Goal: Register for event/course

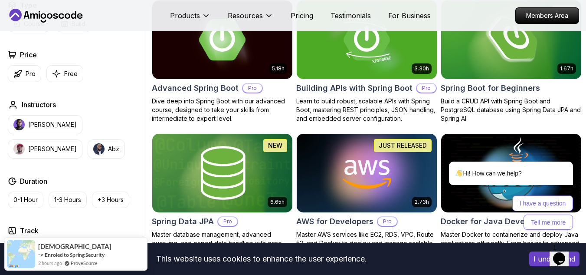
scroll to position [253, 0]
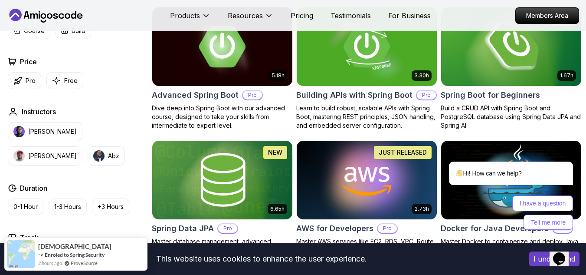
click at [519, 80] on img at bounding box center [511, 46] width 147 height 82
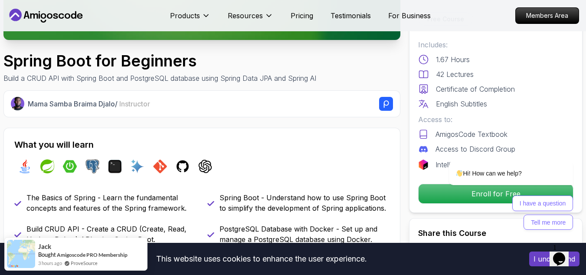
scroll to position [265, 0]
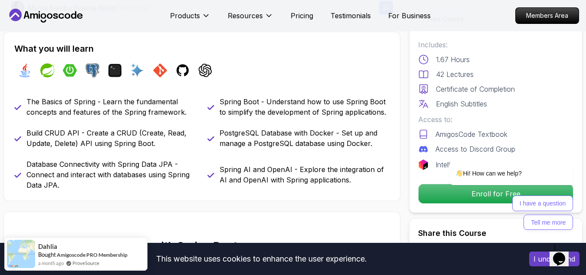
scroll to position [368, 0]
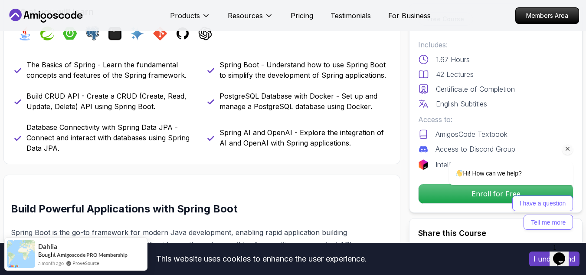
click at [484, 184] on div "Hi! How can we help?" at bounding box center [511, 173] width 124 height 24
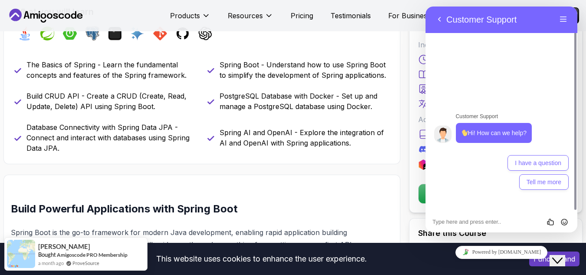
click at [326, 136] on p "Spring AI and OpenAI - Explore the integration of AI and OpenAI with Spring app…" at bounding box center [304, 137] width 170 height 21
click at [439, 21] on button "Back" at bounding box center [439, 19] width 14 height 13
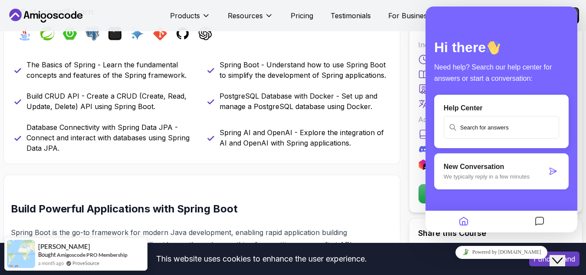
click at [344, 135] on p "Spring AI and OpenAI - Explore the integration of AI and OpenAI with Spring app…" at bounding box center [304, 137] width 170 height 21
click at [464, 223] on icon "Home" at bounding box center [464, 221] width 10 height 17
click at [468, 223] on icon "Home" at bounding box center [464, 221] width 10 height 17
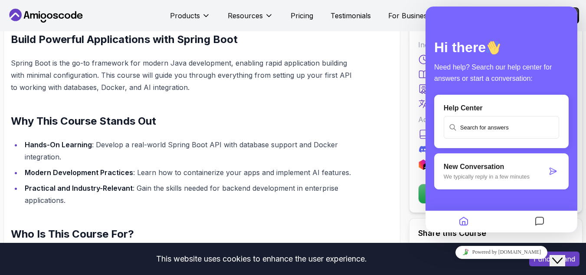
scroll to position [0, 0]
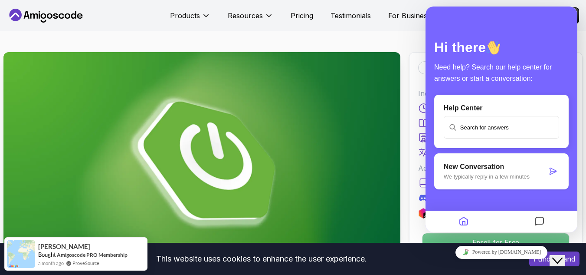
click at [445, 236] on p "Enroll for Free" at bounding box center [495, 242] width 147 height 18
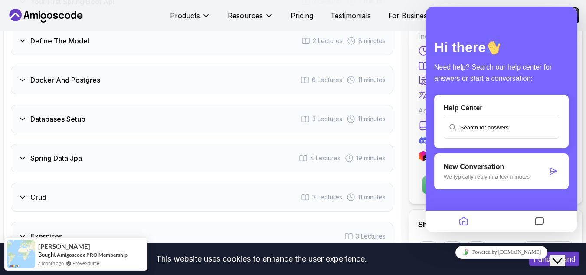
scroll to position [1723, 0]
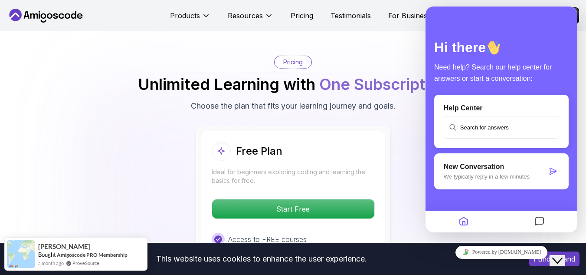
click at [118, 173] on div "Free Plan Ideal for beginners exploring coding and learning the basics for free…" at bounding box center [292, 243] width 577 height 235
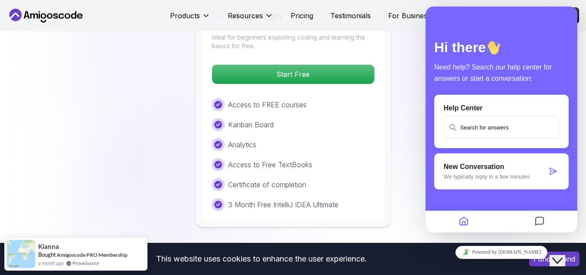
scroll to position [1844, 0]
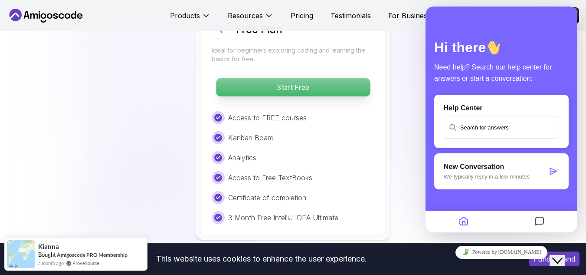
click at [254, 94] on p "Start Free" at bounding box center [293, 87] width 154 height 18
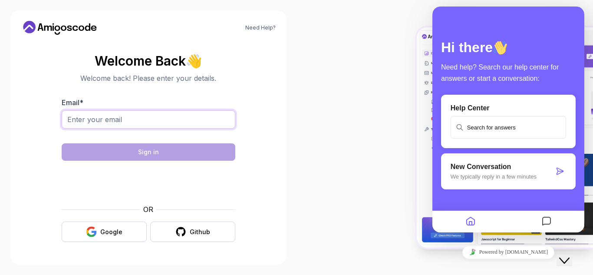
click at [178, 119] on input "Email *" at bounding box center [149, 119] width 174 height 18
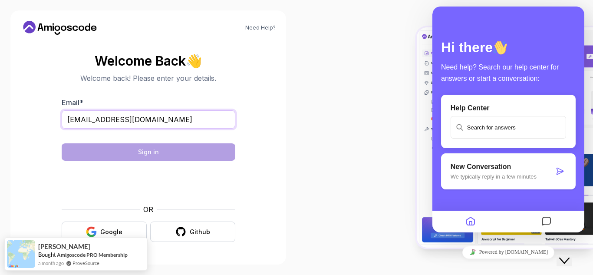
type input "[EMAIL_ADDRESS][DOMAIN_NAME]"
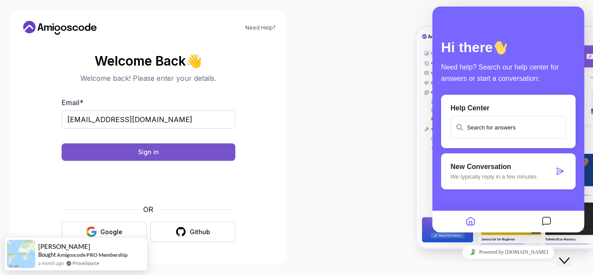
click at [112, 154] on button "Sign in" at bounding box center [149, 151] width 174 height 17
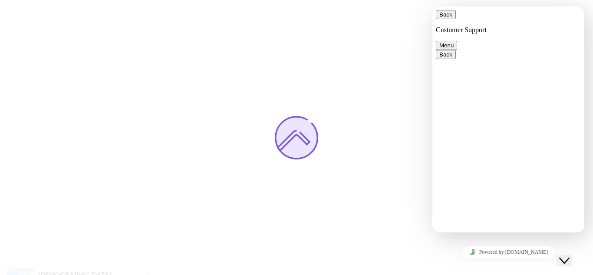
click at [457, 41] on button "Menu" at bounding box center [446, 45] width 21 height 9
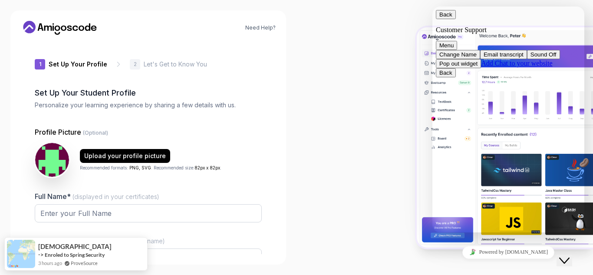
type input "sturdylynx4e00d"
click at [444, 16] on button "Back" at bounding box center [446, 14] width 20 height 9
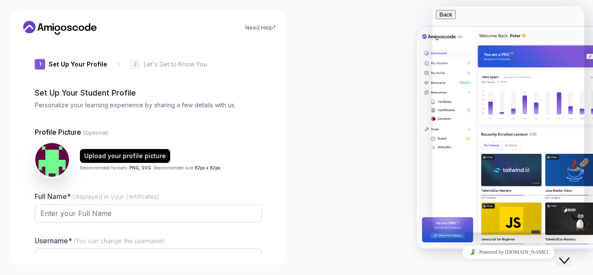
click at [363, 193] on div at bounding box center [444, 137] width 296 height 275
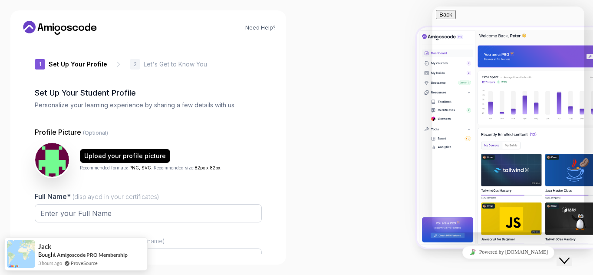
click at [569, 255] on icon "Close Chat This icon closes the chat window." at bounding box center [564, 260] width 10 height 10
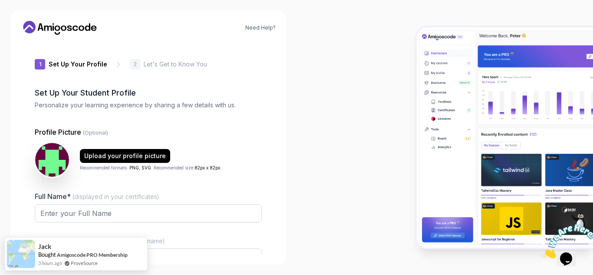
click at [321, 118] on div at bounding box center [444, 137] width 296 height 275
click at [215, 211] on input "Full Name* (displayed in your certificates)" at bounding box center [148, 213] width 227 height 18
type input "Surya S"
click at [354, 174] on div at bounding box center [444, 137] width 296 height 275
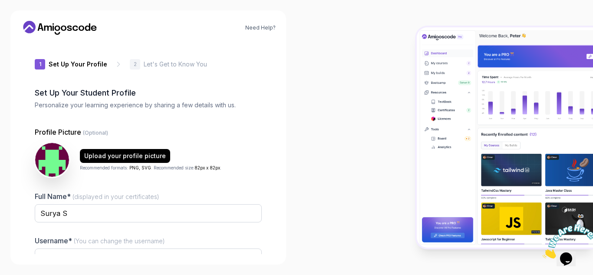
click at [349, 112] on div at bounding box center [444, 137] width 296 height 275
click at [219, 236] on div "Username* (You can change the username) sturdylynx4e00d" at bounding box center [148, 255] width 227 height 41
click at [288, 203] on div "Need Help? 1 Set Up Your Profile 1 Set Up Your Profile 2 Let's Get to Know You …" at bounding box center [148, 137] width 296 height 275
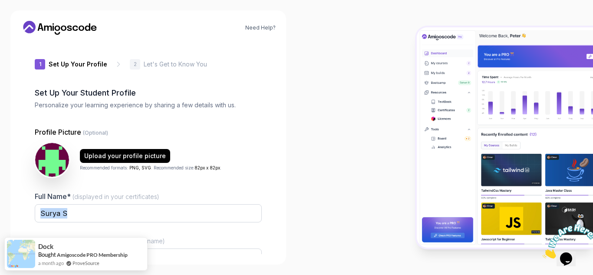
click at [288, 203] on div "Need Help? 1 Set Up Your Profile 1 Set Up Your Profile 2 Let's Get to Know You …" at bounding box center [148, 137] width 296 height 275
drag, startPoint x: 370, startPoint y: 164, endPoint x: 380, endPoint y: 244, distance: 80.3
click at [380, 244] on div at bounding box center [444, 137] width 296 height 275
click at [298, 170] on div at bounding box center [444, 137] width 296 height 275
click at [261, 211] on input "Surya S" at bounding box center [148, 213] width 227 height 18
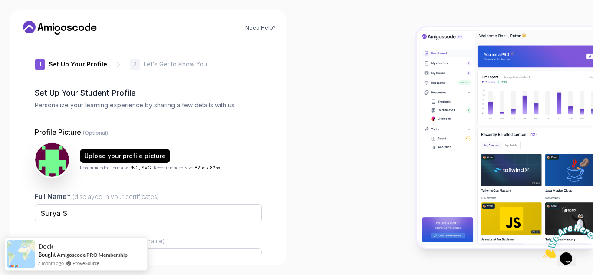
click at [386, 82] on div at bounding box center [444, 137] width 296 height 275
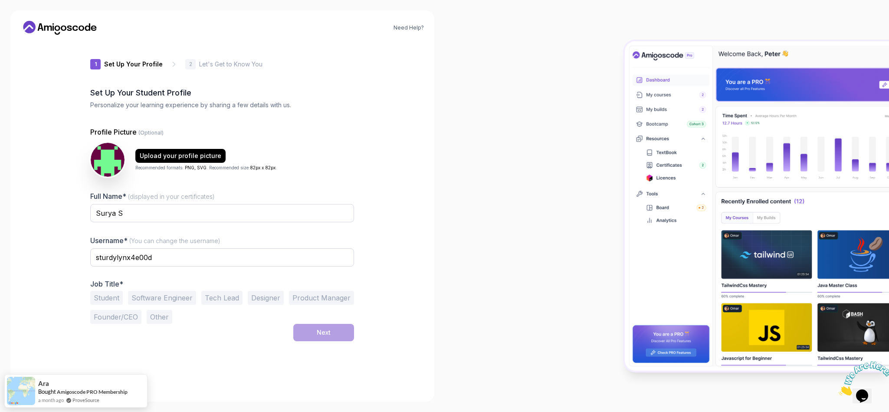
drag, startPoint x: 567, startPoint y: 0, endPoint x: 405, endPoint y: 271, distance: 315.9
click at [405, 271] on div "Need Help? 1 Set Up Your Profile 1 Set Up Your Profile 2 Let's Get to Know You …" at bounding box center [222, 205] width 424 height 391
click at [173, 258] on input "sturdylynx4e00d" at bounding box center [222, 257] width 264 height 18
click at [168, 258] on input "Surya9827" at bounding box center [222, 257] width 264 height 18
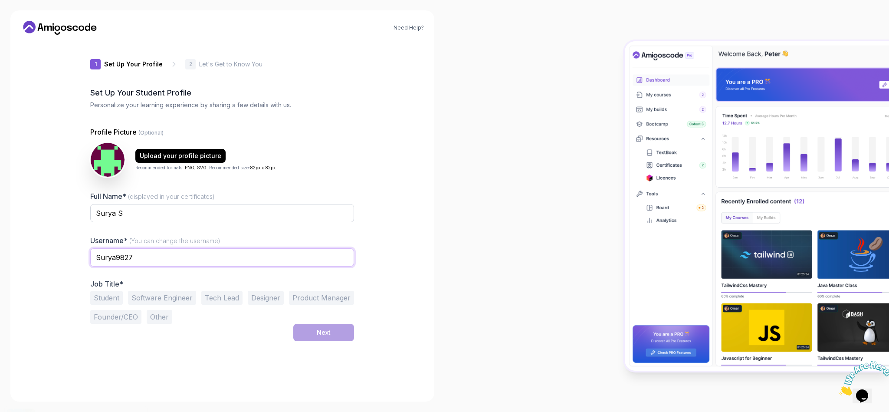
click at [168, 258] on input "Surya9827" at bounding box center [222, 257] width 264 height 18
type input "Surya2798"
click at [209, 274] on button "Tech Lead" at bounding box center [221, 298] width 41 height 14
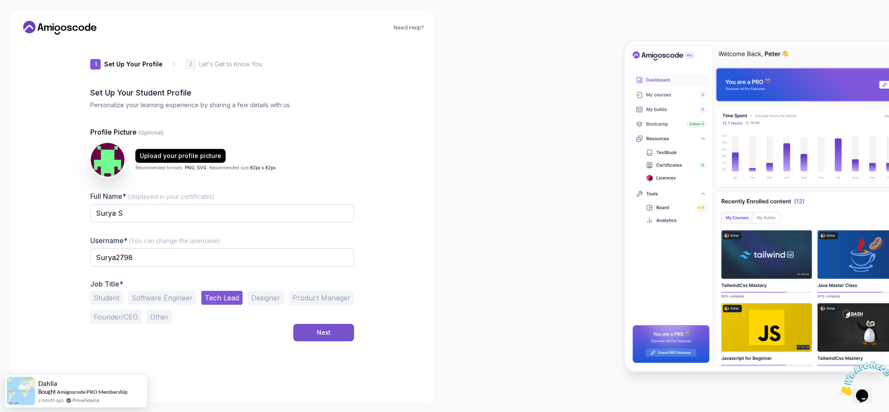
click at [314, 274] on button "Next" at bounding box center [323, 332] width 61 height 17
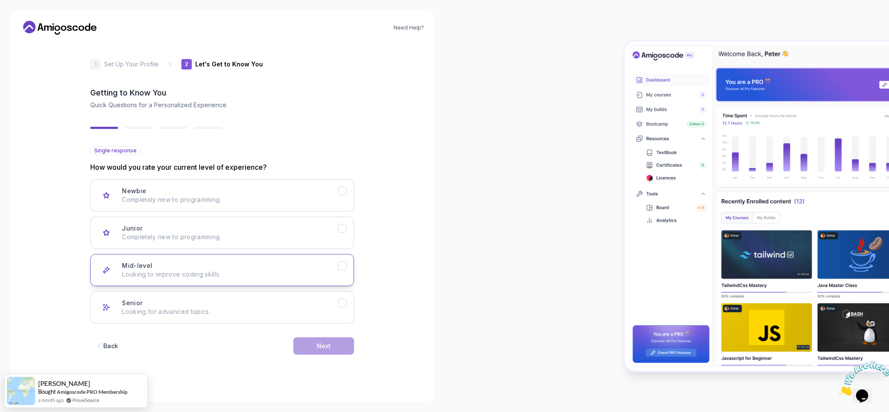
click at [217, 274] on button "Mid-level Looking to improve coding skills." at bounding box center [222, 270] width 264 height 32
click at [301, 274] on button "Next" at bounding box center [323, 345] width 61 height 17
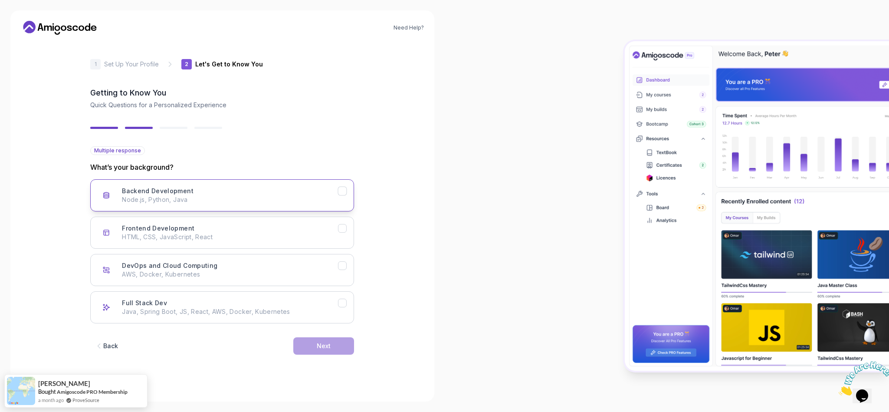
click at [252, 193] on div "Backend Development Node.js, Python, Java" at bounding box center [230, 195] width 216 height 17
click at [262, 224] on div "Frontend Development HTML, CSS, JavaScript, React" at bounding box center [230, 232] width 216 height 17
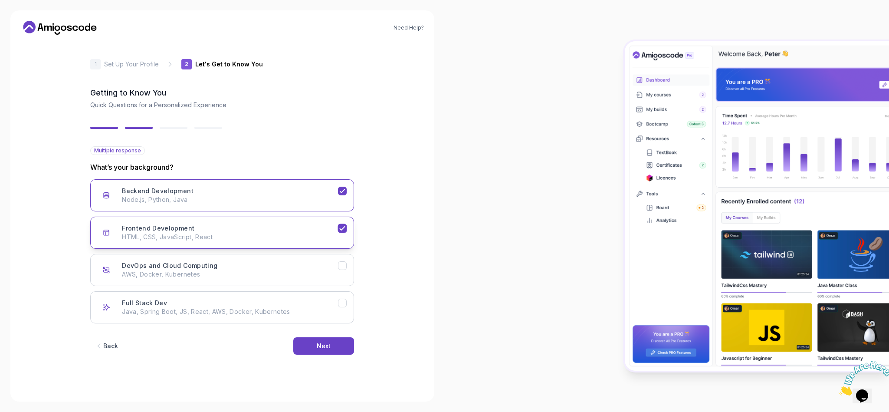
click at [262, 224] on div "Frontend Development HTML, CSS, JavaScript, React" at bounding box center [230, 232] width 216 height 17
click at [290, 242] on button "Frontend Development HTML, CSS, JavaScript, React" at bounding box center [222, 232] width 264 height 32
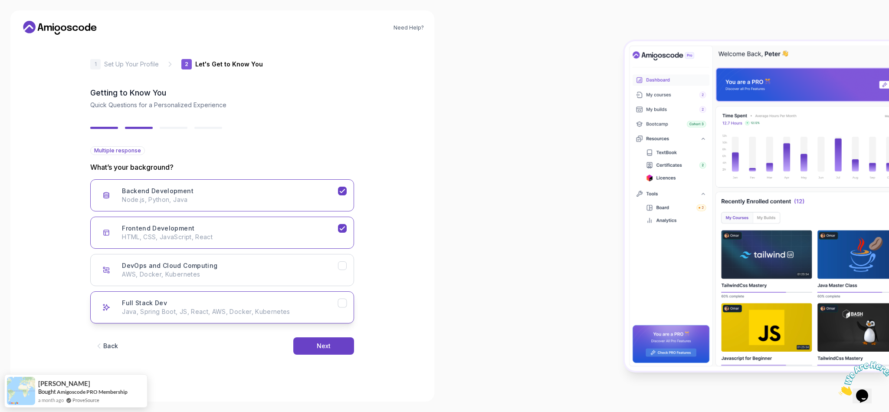
click at [297, 274] on button "Full Stack Dev Java, Spring Boot, JS, React, AWS, Docker, Kubernetes" at bounding box center [222, 307] width 264 height 32
click at [318, 196] on p "Node.js, Python, Java" at bounding box center [230, 199] width 216 height 9
click at [318, 226] on div "Frontend Development HTML, CSS, JavaScript, React" at bounding box center [230, 232] width 216 height 17
click at [353, 274] on button "Next" at bounding box center [323, 345] width 61 height 17
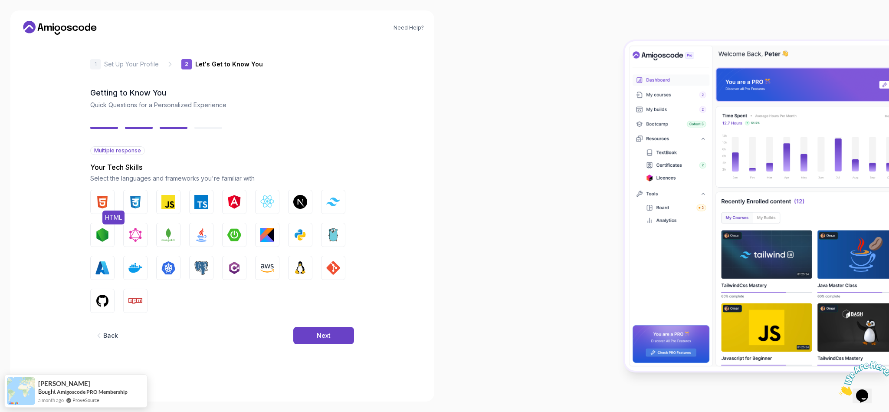
click at [103, 200] on img "button" at bounding box center [102, 202] width 14 height 14
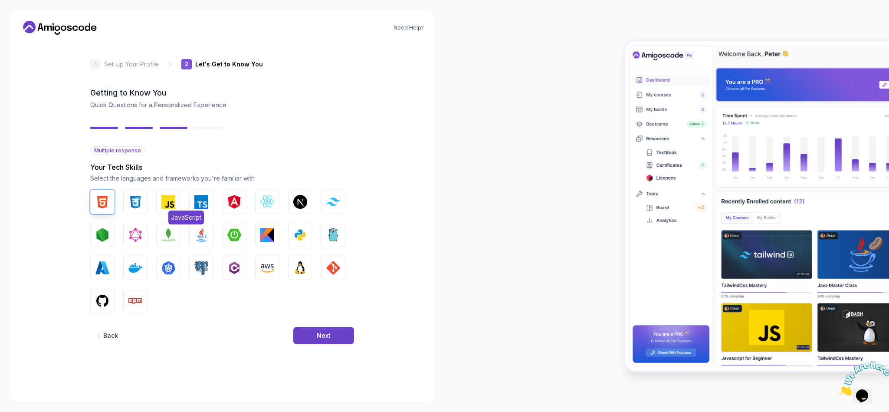
click at [164, 200] on img "button" at bounding box center [168, 202] width 14 height 14
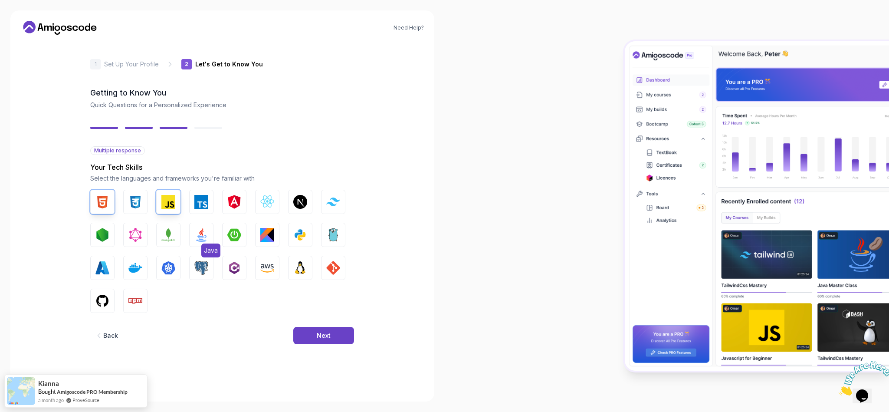
click at [203, 230] on img "button" at bounding box center [201, 235] width 14 height 14
click at [319, 274] on button "Next" at bounding box center [323, 335] width 61 height 17
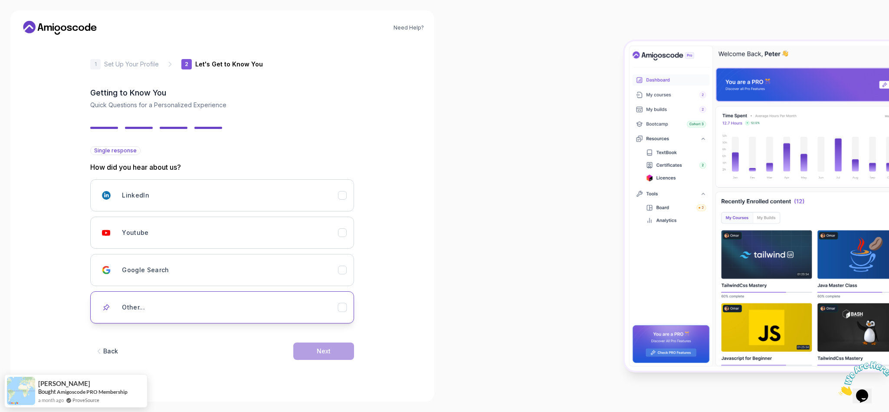
click at [314, 274] on div "Other..." at bounding box center [230, 306] width 216 height 17
click at [314, 274] on input "text" at bounding box center [222, 337] width 264 height 18
type input "chatgpt"
click at [325, 274] on div "Next" at bounding box center [324, 364] width 14 height 9
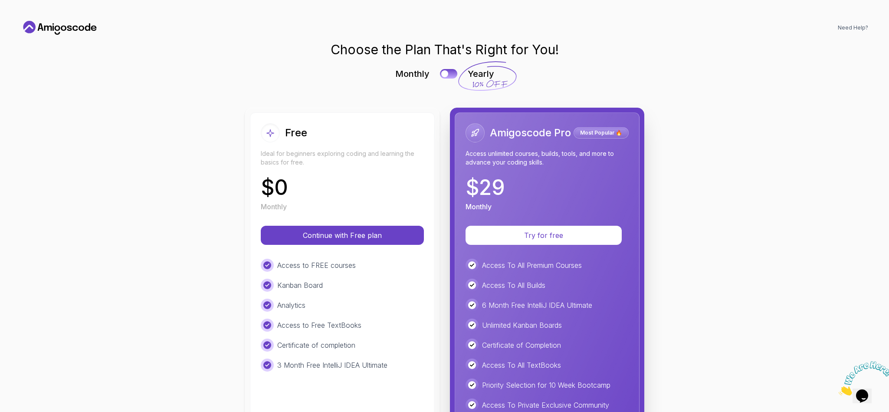
click at [120, 168] on div "Choose the Plan That's Right for You! Monthly Yearly Free Ideal for beginners e…" at bounding box center [444, 291] width 847 height 499
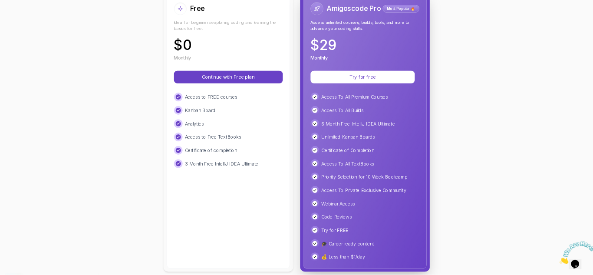
scroll to position [138, 0]
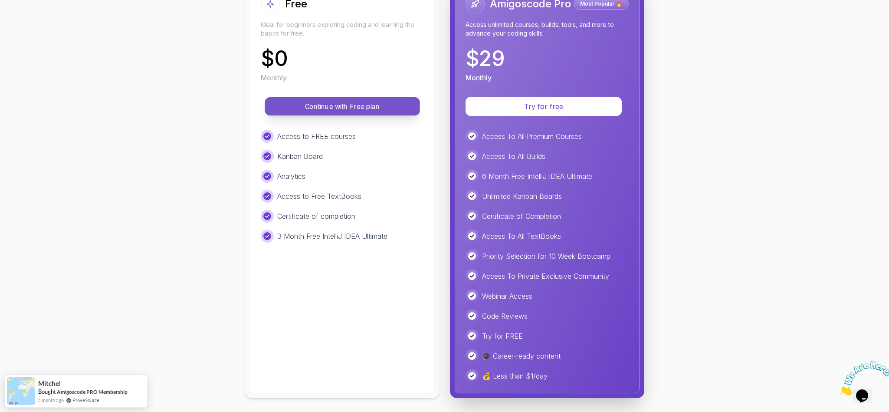
click at [389, 102] on p "Continue with Free plan" at bounding box center [342, 107] width 135 height 10
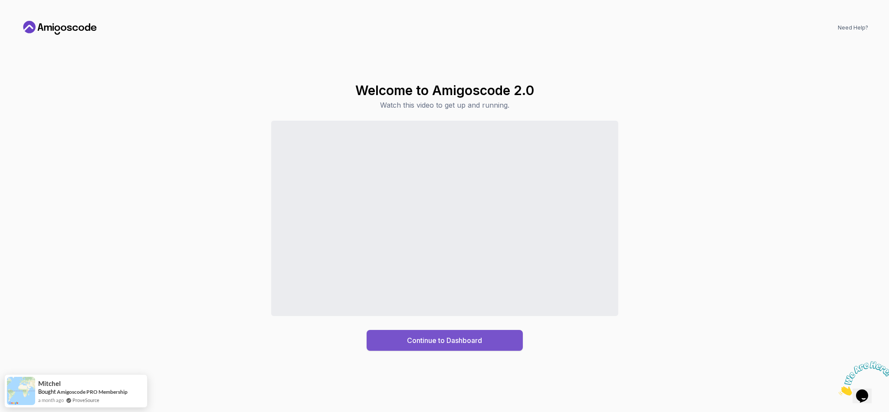
click at [505, 274] on button "Continue to Dashboard" at bounding box center [445, 340] width 156 height 21
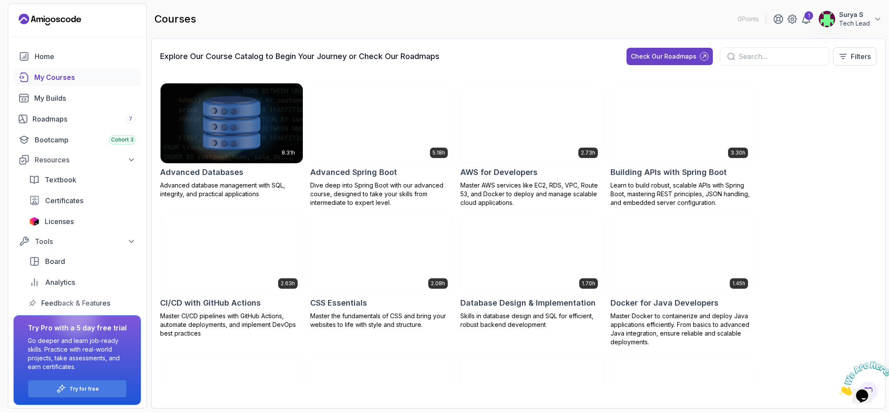
click at [592, 151] on div "8.31h Advanced Databases Advanced database management with SQL, integrity, and …" at bounding box center [518, 236] width 716 height 306
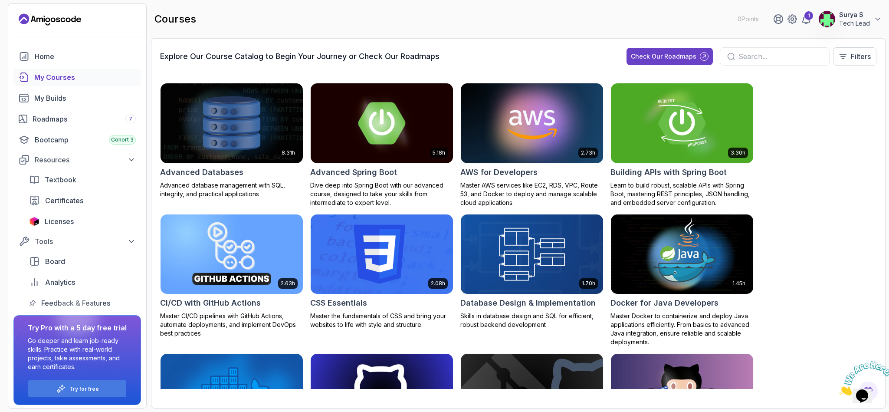
click at [592, 141] on div "8.31h Advanced Databases Advanced database management with SQL, integrity, and …" at bounding box center [518, 236] width 716 height 306
click at [592, 59] on input "text" at bounding box center [780, 56] width 84 height 10
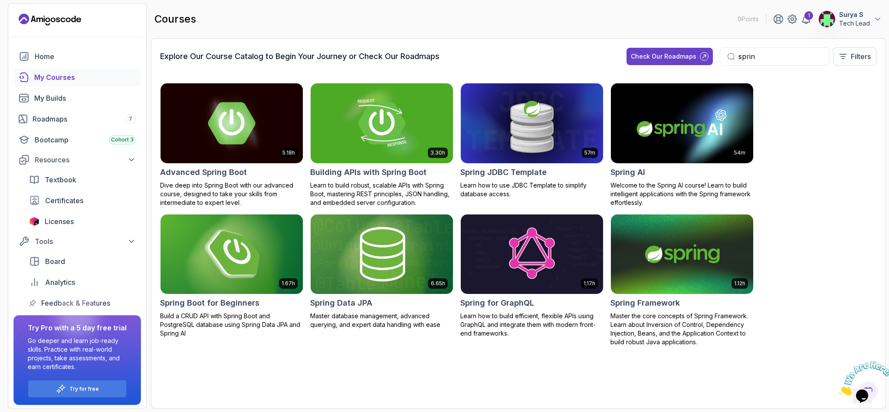
type input "sprin"
click at [276, 272] on img at bounding box center [231, 254] width 149 height 84
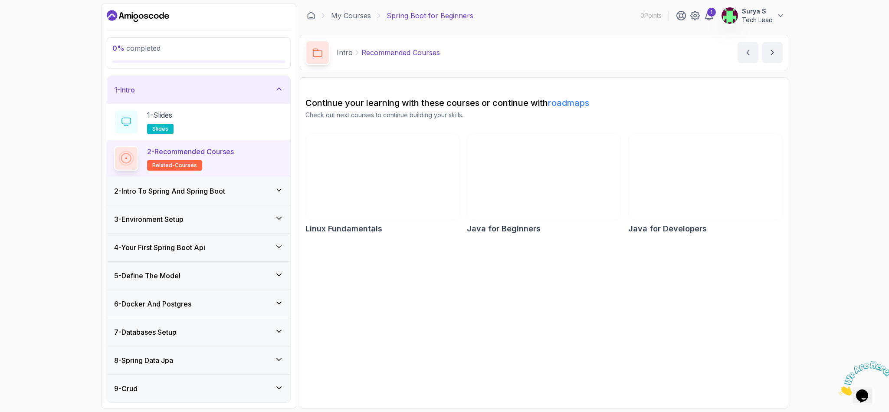
click at [354, 272] on section "Continue your learning with these courses or continue with roadmaps Check out n…" at bounding box center [544, 242] width 488 height 331
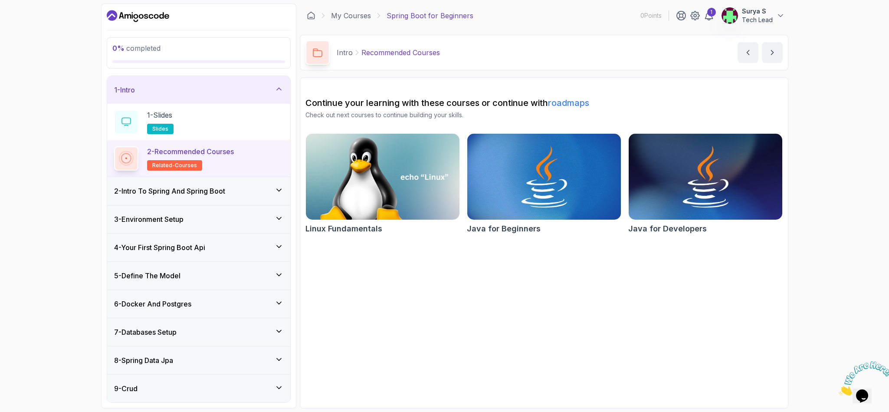
click at [250, 192] on div "2 - Intro To Spring And Spring Boot" at bounding box center [198, 191] width 169 height 10
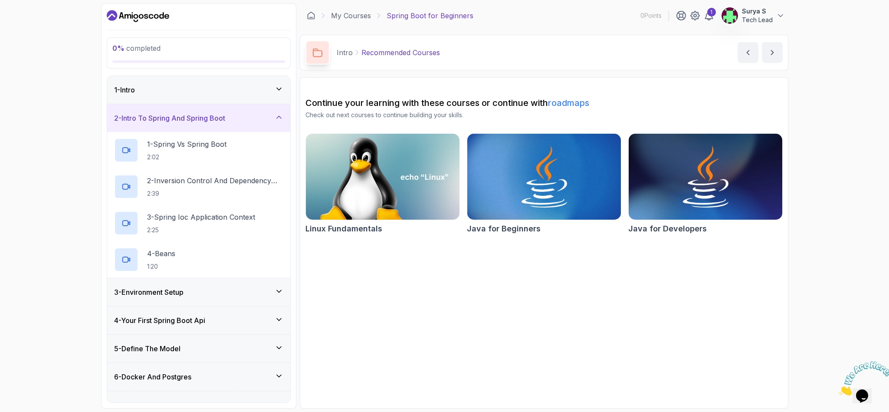
click at [371, 274] on section "Continue your learning with these courses or continue with roadmaps Check out n…" at bounding box center [544, 242] width 488 height 331
click at [262, 106] on div "2 - Intro To Spring And Spring Boot" at bounding box center [198, 118] width 183 height 28
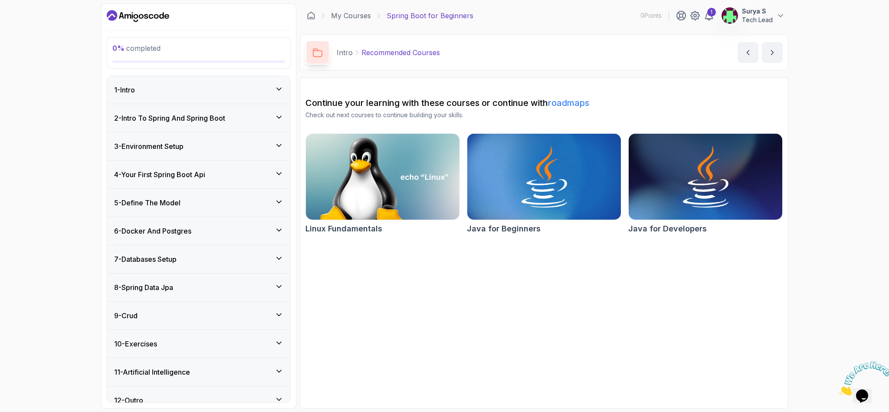
click at [37, 256] on div "0 % completed 1 - Intro 2 - Intro To Spring And Spring Boot 3 - Environment Set…" at bounding box center [444, 206] width 889 height 412
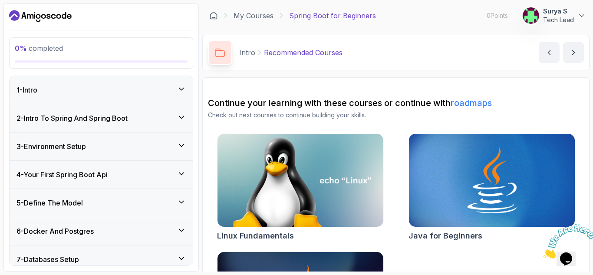
drag, startPoint x: 793, startPoint y: 0, endPoint x: 199, endPoint y: 93, distance: 601.1
click at [199, 93] on div "0 % completed 1 - Intro 2 - Intro To Spring And Spring Boot 3 - Environment Set…" at bounding box center [296, 137] width 586 height 268
click at [173, 85] on div "1 - Intro" at bounding box center [100, 90] width 169 height 10
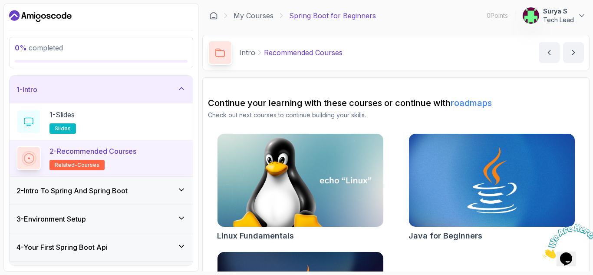
click at [173, 85] on div "1 - Intro" at bounding box center [100, 89] width 169 height 10
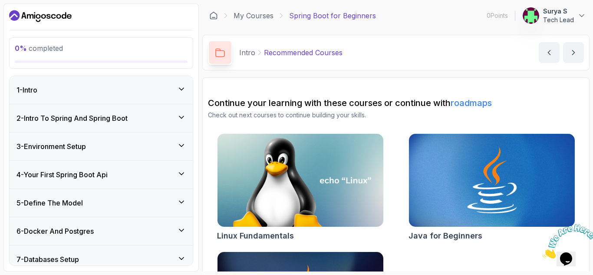
click at [164, 122] on div "2 - Intro To Spring And Spring Boot" at bounding box center [100, 118] width 169 height 10
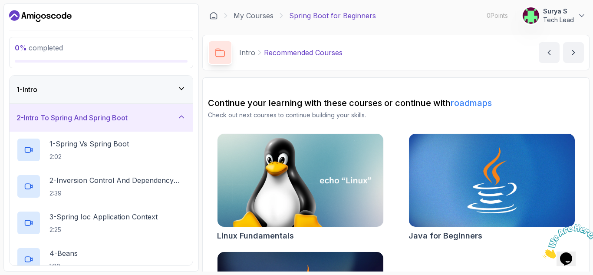
click at [164, 122] on div "2 - Intro To Spring And Spring Boot" at bounding box center [100, 117] width 169 height 10
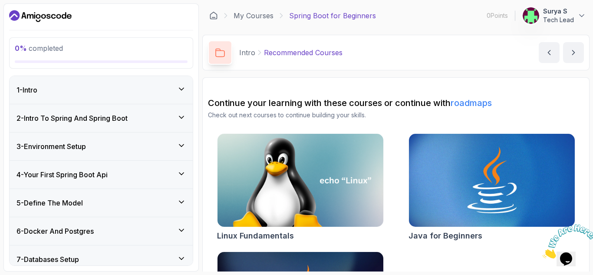
click at [153, 146] on div "3 - Environment Setup" at bounding box center [100, 146] width 169 height 10
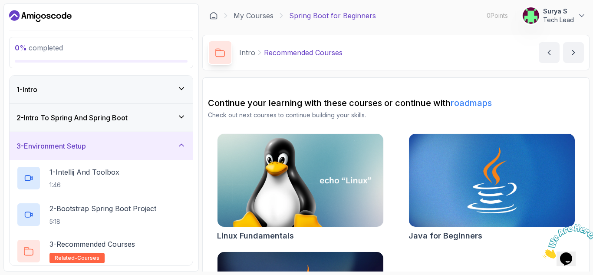
click at [153, 146] on div "3 - Environment Setup" at bounding box center [100, 146] width 169 height 10
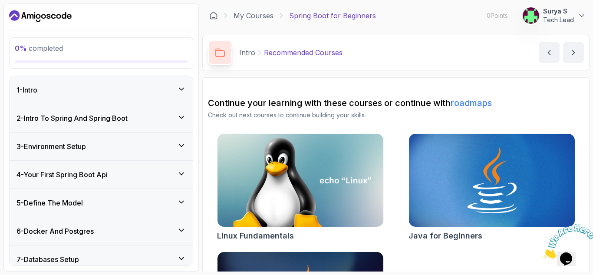
click at [141, 181] on div "4 - Your First Spring Boot Api" at bounding box center [101, 174] width 183 height 28
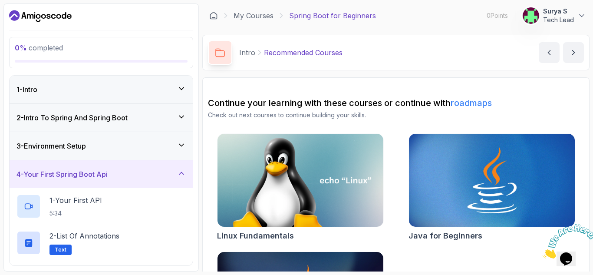
click at [141, 181] on div "4 - Your First Spring Boot Api" at bounding box center [101, 174] width 183 height 28
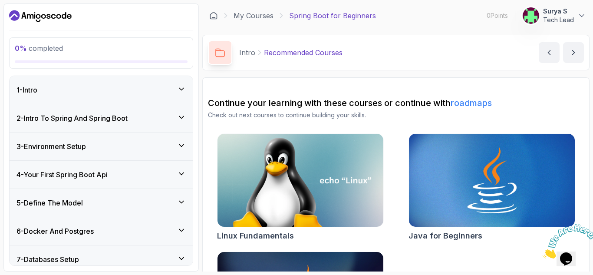
click at [138, 205] on div "5 - Define The Model" at bounding box center [100, 202] width 169 height 10
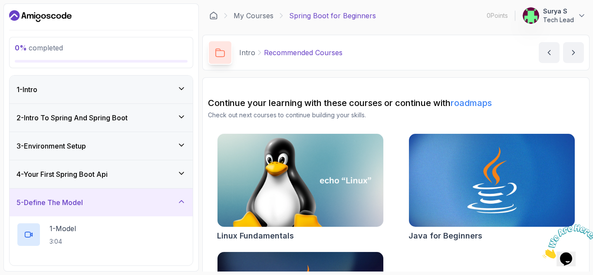
click at [138, 205] on div "5 - Define The Model" at bounding box center [100, 202] width 169 height 10
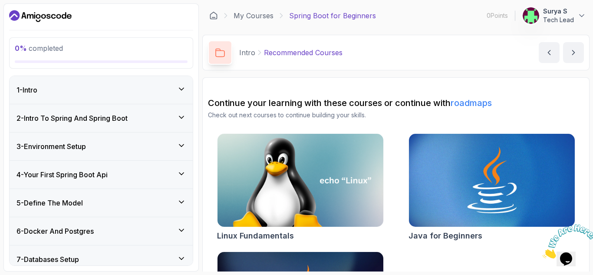
click at [132, 228] on div "6 - Docker And Postgres" at bounding box center [100, 231] width 169 height 10
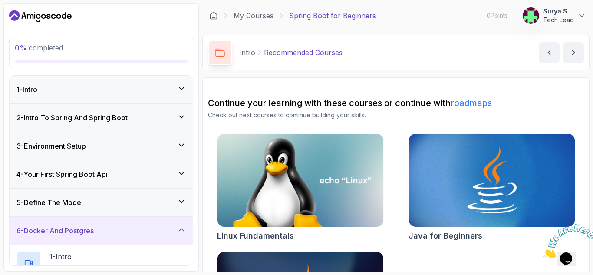
click at [132, 228] on div "6 - Docker And Postgres" at bounding box center [100, 230] width 169 height 10
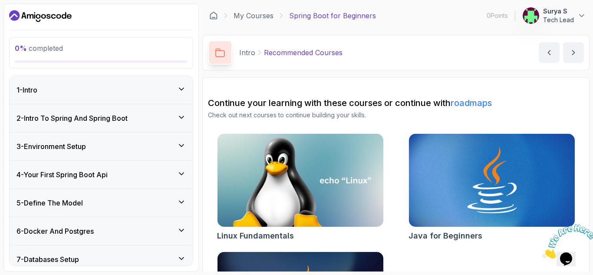
click at [172, 95] on div "1 - Intro" at bounding box center [101, 90] width 183 height 28
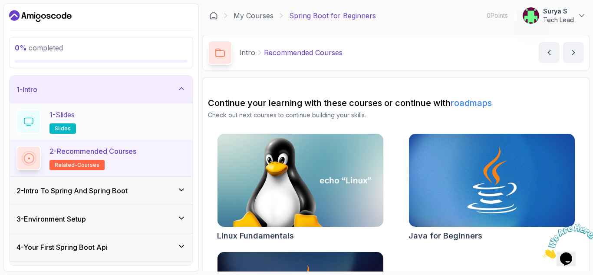
click at [112, 126] on div "1 - Slides slides" at bounding box center [100, 121] width 169 height 24
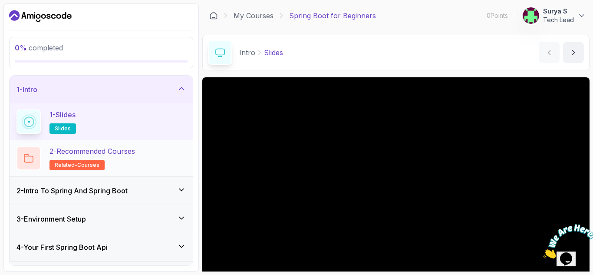
click at [119, 160] on h2 "2 - Recommended Courses related-courses" at bounding box center [91, 158] width 85 height 24
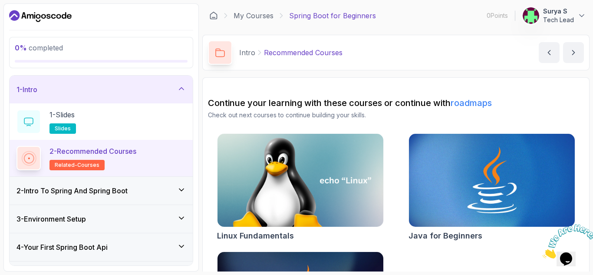
drag, startPoint x: 592, startPoint y: 55, endPoint x: 592, endPoint y: 61, distance: 6.1
click at [592, 61] on section "0 % completed 1 - Intro 1 - Slides slides 2 - Recommended Courses related-cours…" at bounding box center [296, 137] width 593 height 275
click at [147, 178] on div "2 - Intro To Spring And Spring Boot" at bounding box center [101, 191] width 183 height 28
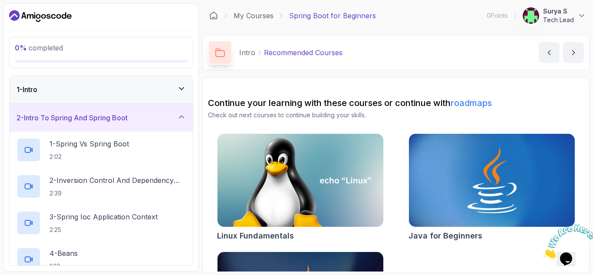
click at [197, 105] on div "0 % completed 1 - Intro 2 - Intro To Spring And Spring Boot 1 - Spring Vs Sprin…" at bounding box center [100, 137] width 195 height 268
click at [542, 252] on icon "Close" at bounding box center [542, 255] width 0 height 7
